Goal: Check status: Check status

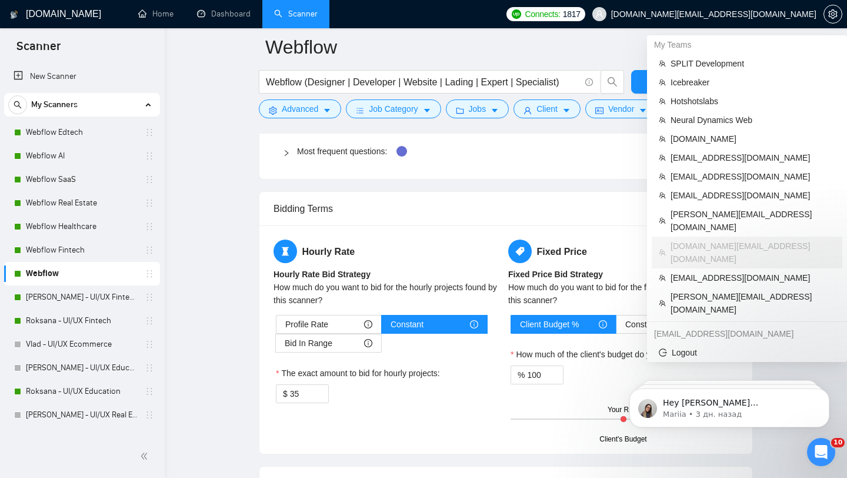
click at [751, 14] on span "[DOMAIN_NAME][EMAIL_ADDRESS][DOMAIN_NAME]" at bounding box center [713, 14] width 205 height 0
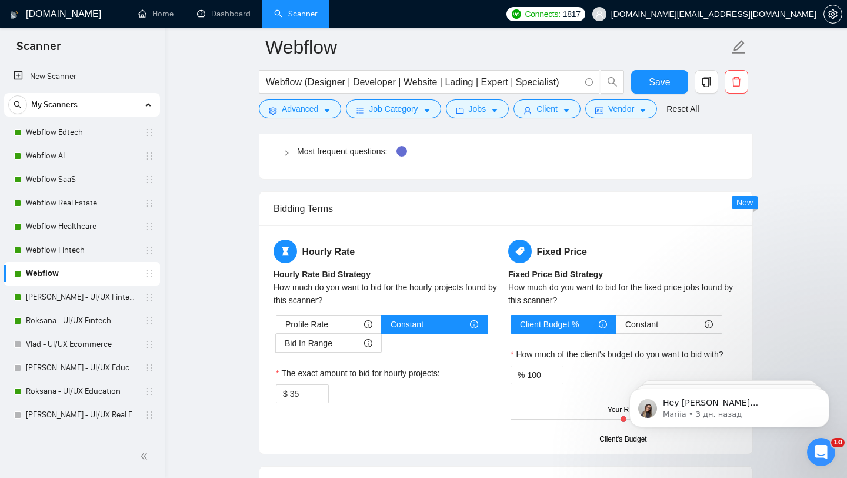
click at [745, 14] on span "[DOMAIN_NAME][EMAIL_ADDRESS][DOMAIN_NAME]" at bounding box center [713, 14] width 205 height 0
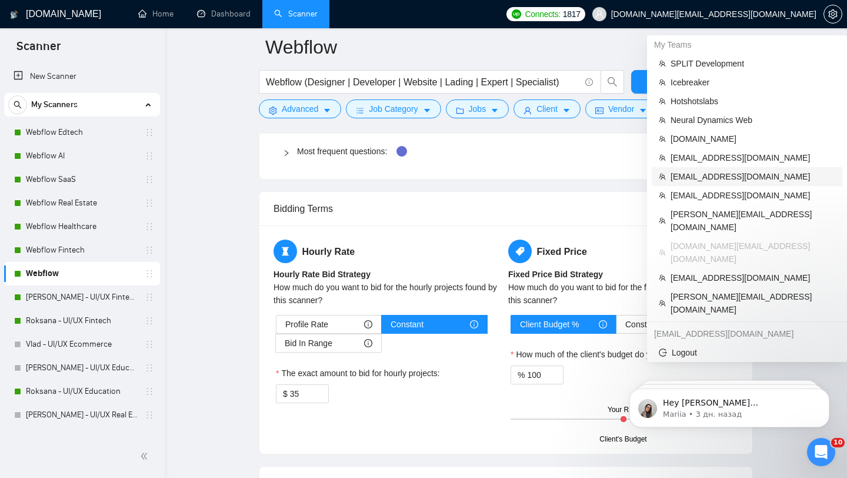
click at [725, 176] on span "[EMAIL_ADDRESS][DOMAIN_NAME]" at bounding box center [753, 176] width 165 height 13
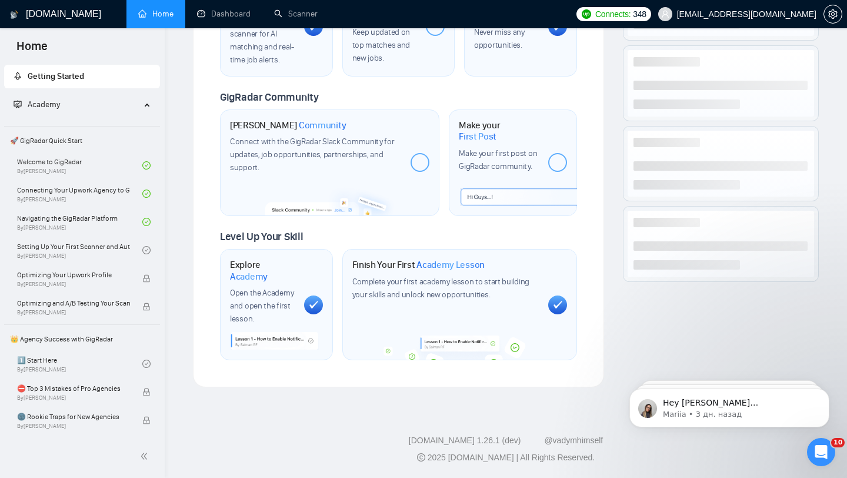
scroll to position [520, 0]
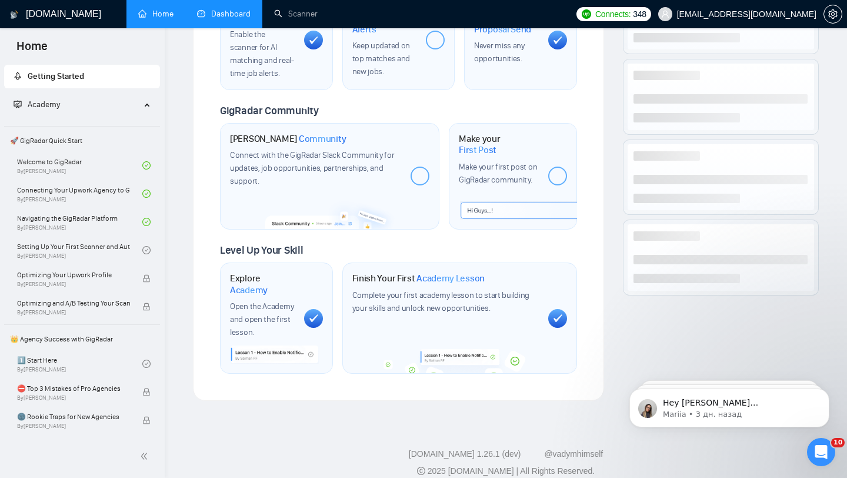
click at [218, 10] on link "Dashboard" at bounding box center [224, 14] width 54 height 10
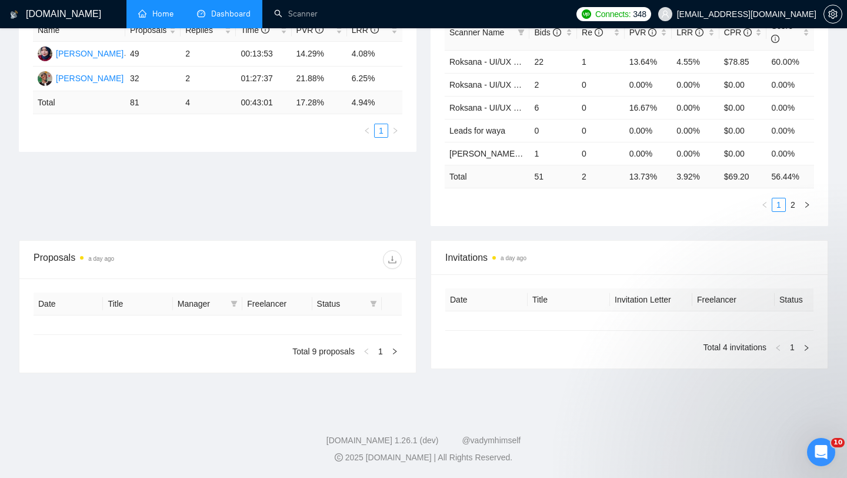
type input "[DATE]"
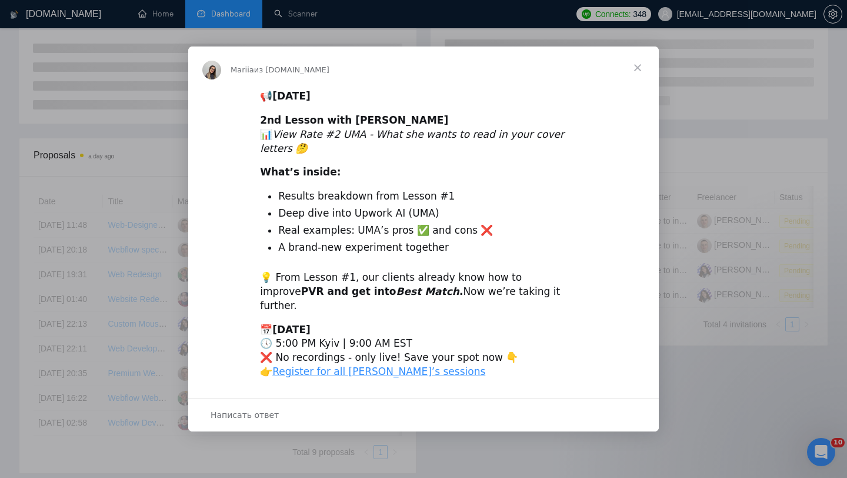
scroll to position [240, 0]
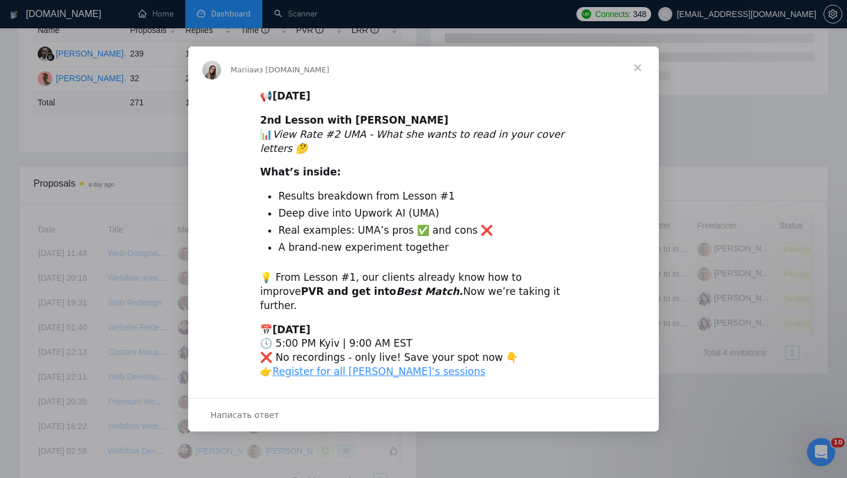
click at [635, 81] on span "Закрыть" at bounding box center [638, 67] width 42 height 42
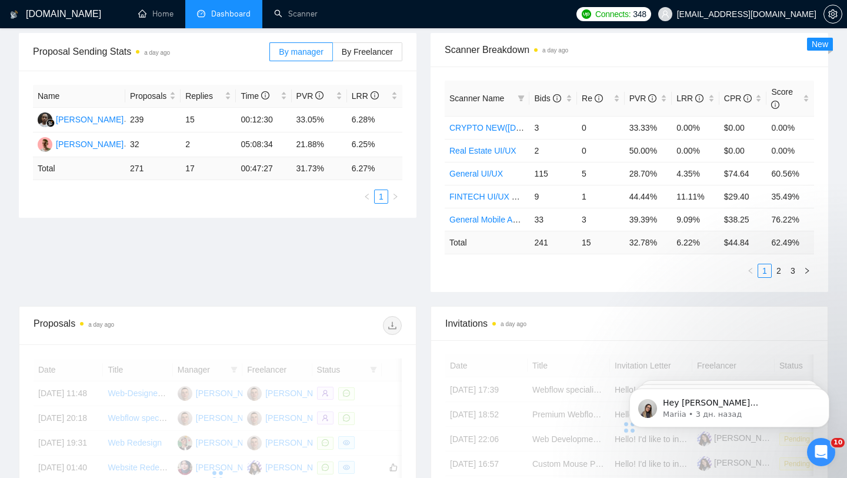
scroll to position [0, 0]
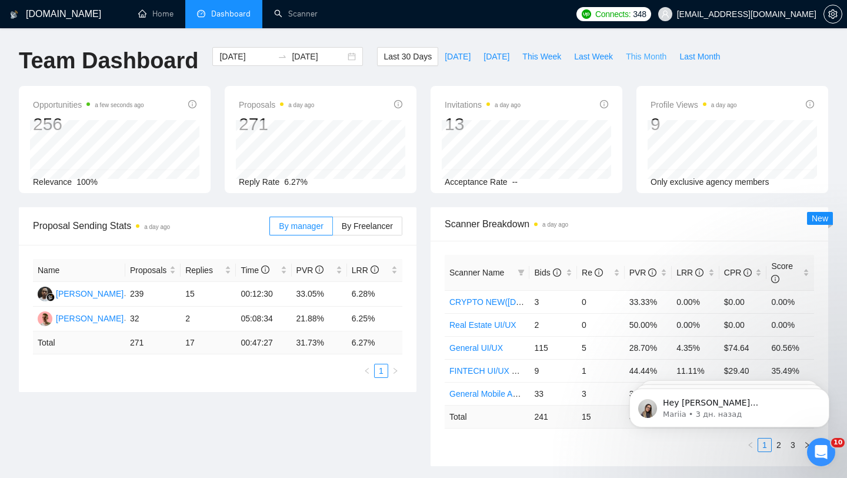
click at [654, 57] on span "This Month" at bounding box center [646, 56] width 41 height 13
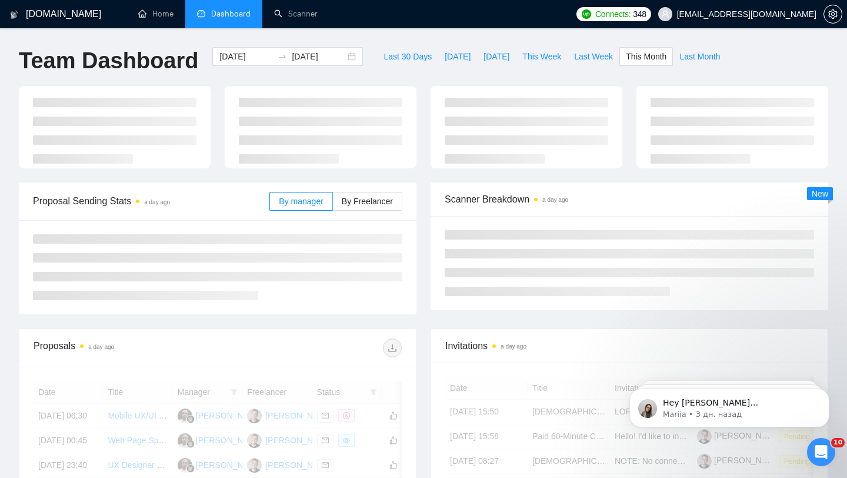
type input "[DATE]"
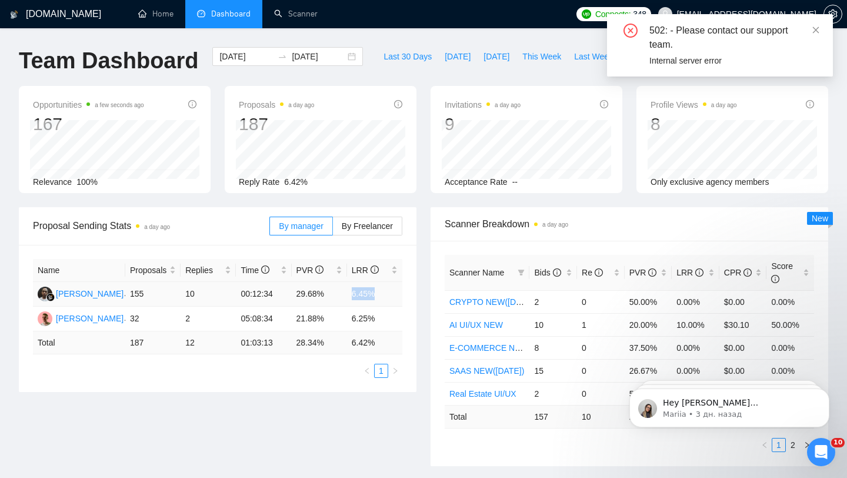
drag, startPoint x: 344, startPoint y: 291, endPoint x: 391, endPoint y: 296, distance: 47.4
click at [391, 296] on tr "Wahyudin Wahyudin 155 10 00:12:34 29.68% 6.45%" at bounding box center [217, 294] width 369 height 25
drag, startPoint x: 128, startPoint y: 344, endPoint x: 151, endPoint y: 343, distance: 23.0
click at [151, 343] on td "187" at bounding box center [152, 342] width 55 height 23
drag, startPoint x: 184, startPoint y: 340, endPoint x: 204, endPoint y: 340, distance: 19.4
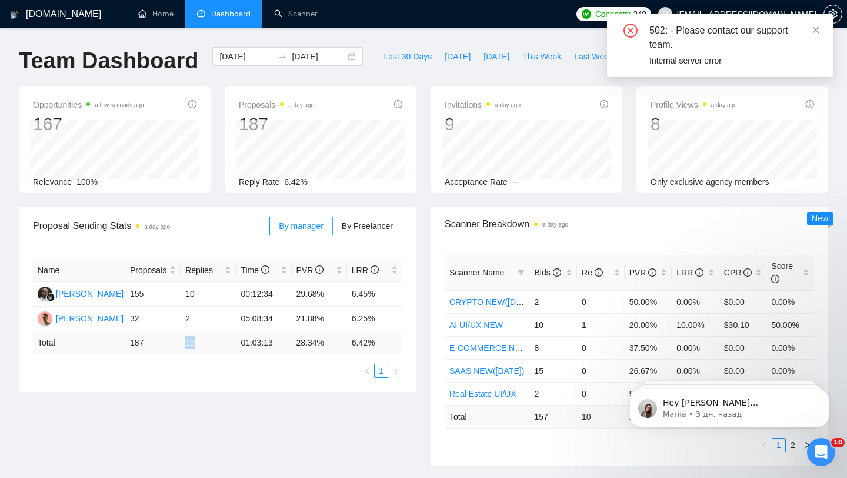
click at [204, 340] on td "12" at bounding box center [208, 342] width 55 height 23
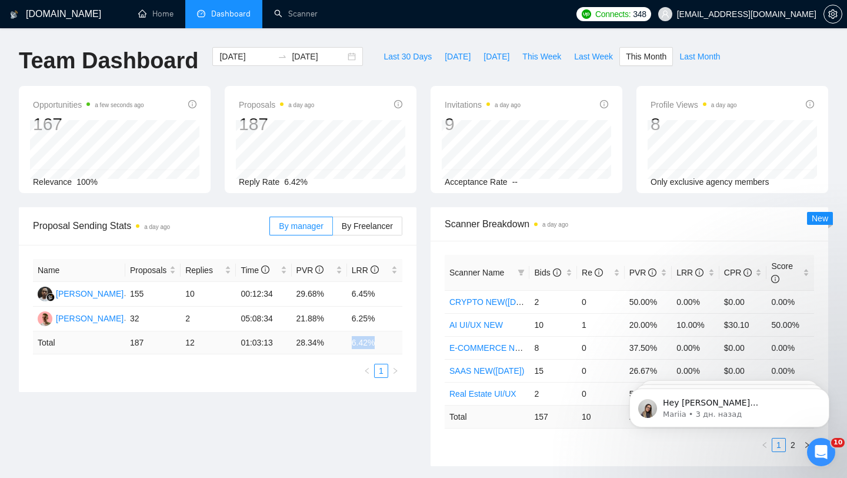
drag, startPoint x: 346, startPoint y: 346, endPoint x: 383, endPoint y: 344, distance: 37.1
click at [384, 344] on tr "Total 187 12 01:03:13 28.34 % 6.42 %" at bounding box center [217, 342] width 369 height 23
click at [429, 318] on div "Scanner Breakdown a day ago Scanner Name Bids Re PVR LRR CPR Score CRYPTO NEW([…" at bounding box center [630, 336] width 412 height 259
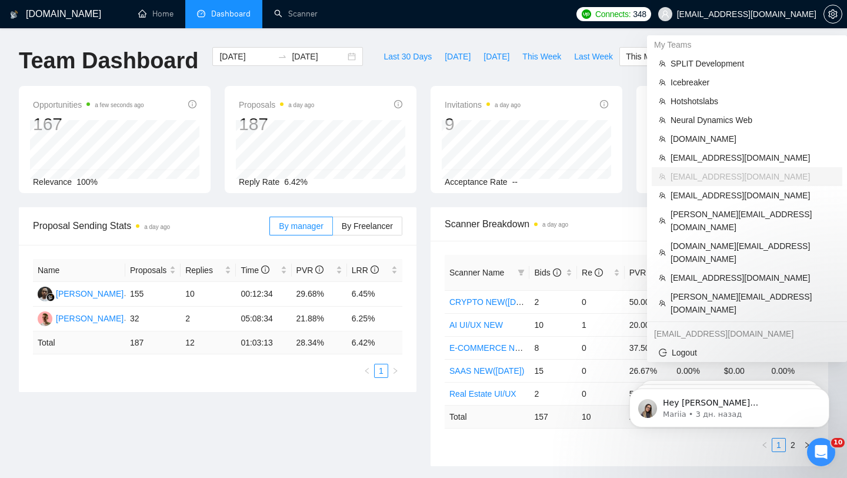
click at [747, 14] on span "[EMAIL_ADDRESS][DOMAIN_NAME]" at bounding box center [746, 14] width 139 height 0
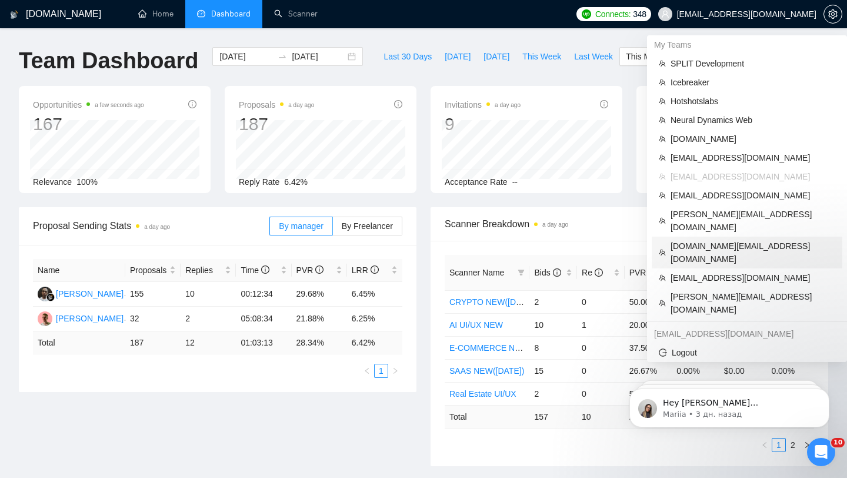
click at [672, 239] on span "[DOMAIN_NAME][EMAIL_ADDRESS][DOMAIN_NAME]" at bounding box center [753, 252] width 165 height 26
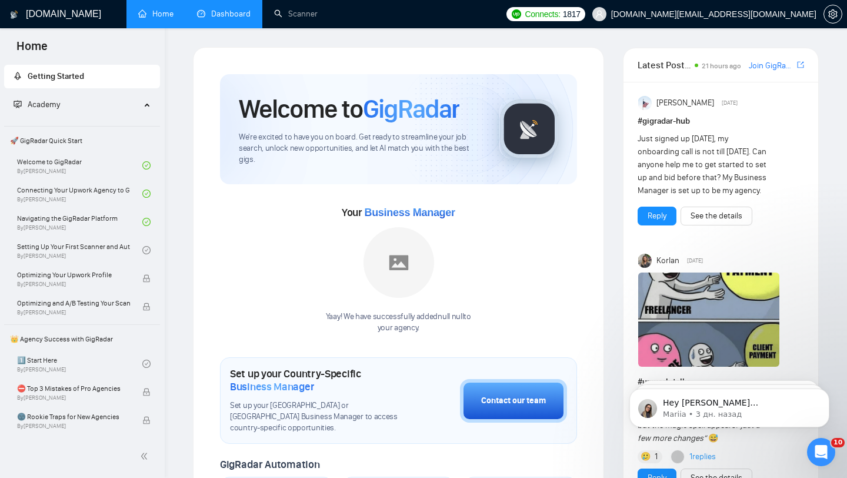
click at [234, 19] on link "Dashboard" at bounding box center [224, 14] width 54 height 10
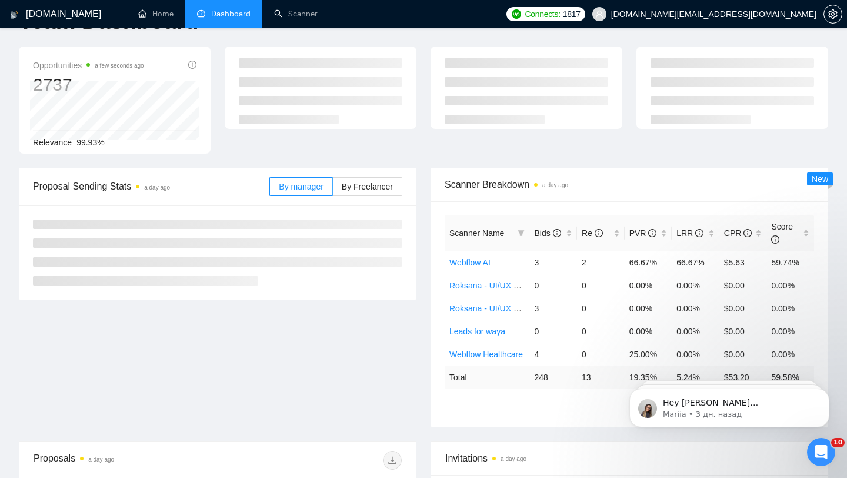
scroll to position [43, 0]
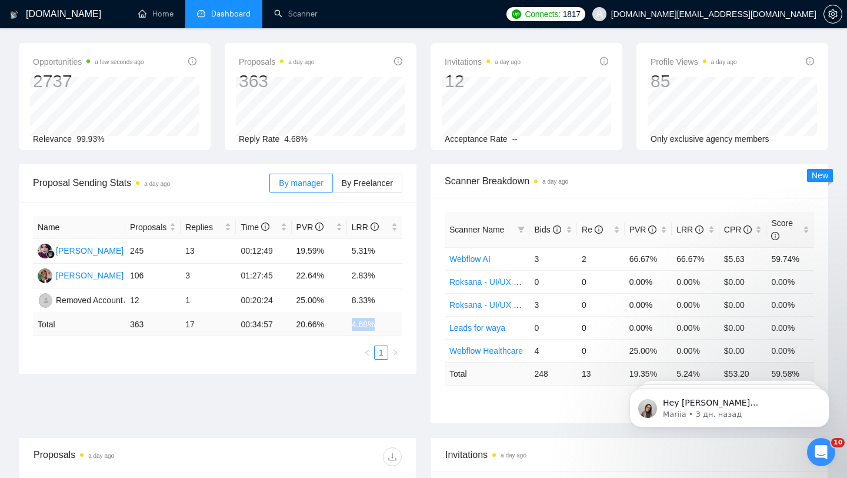
drag, startPoint x: 341, startPoint y: 325, endPoint x: 376, endPoint y: 324, distance: 35.3
click at [376, 324] on tr "Total 363 17 00:34:57 20.66 % 4.68 %" at bounding box center [217, 324] width 369 height 23
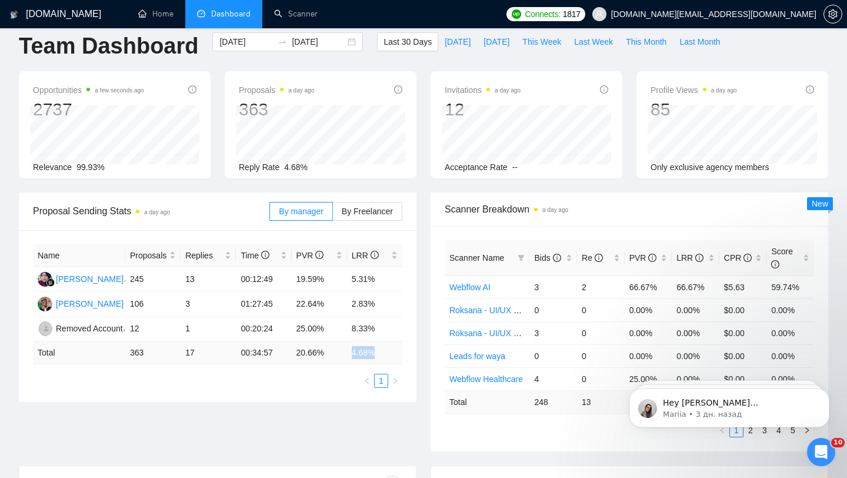
scroll to position [0, 0]
